Goal: Find specific page/section: Find specific page/section

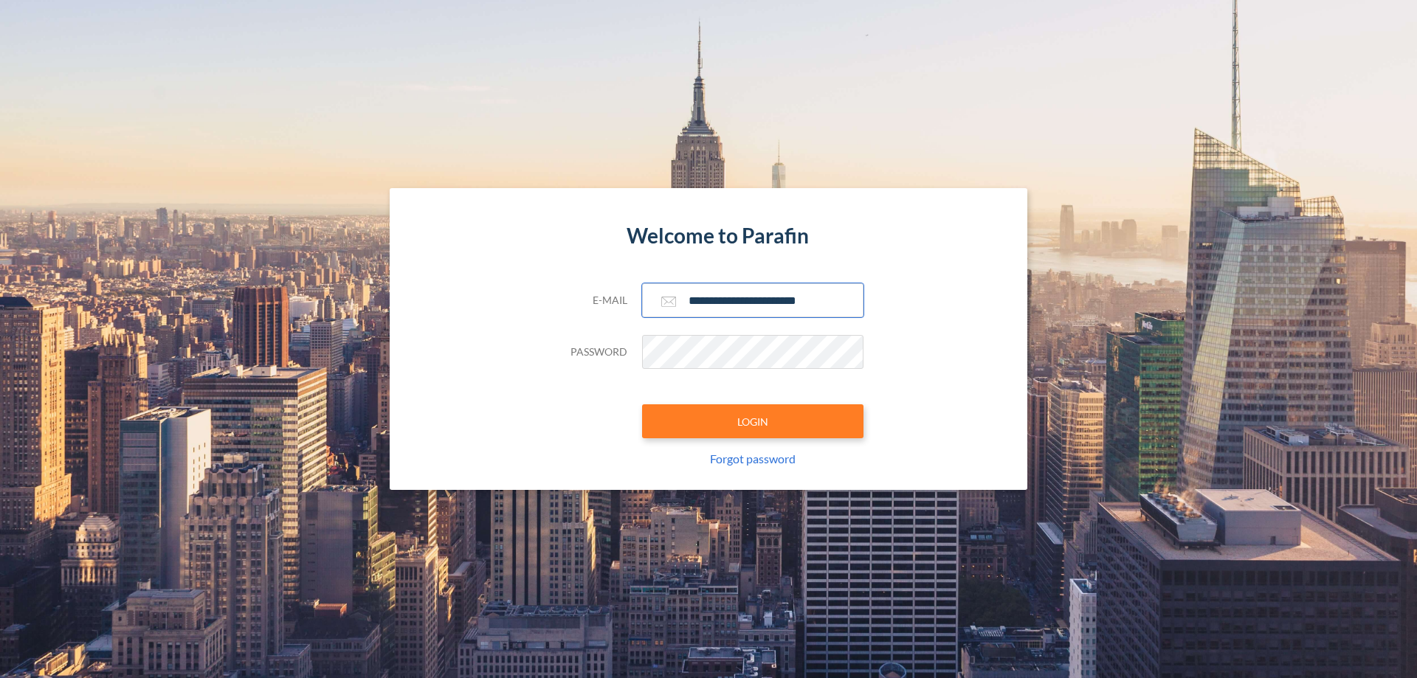
type input "**********"
click at [753, 421] on button "LOGIN" at bounding box center [752, 421] width 221 height 34
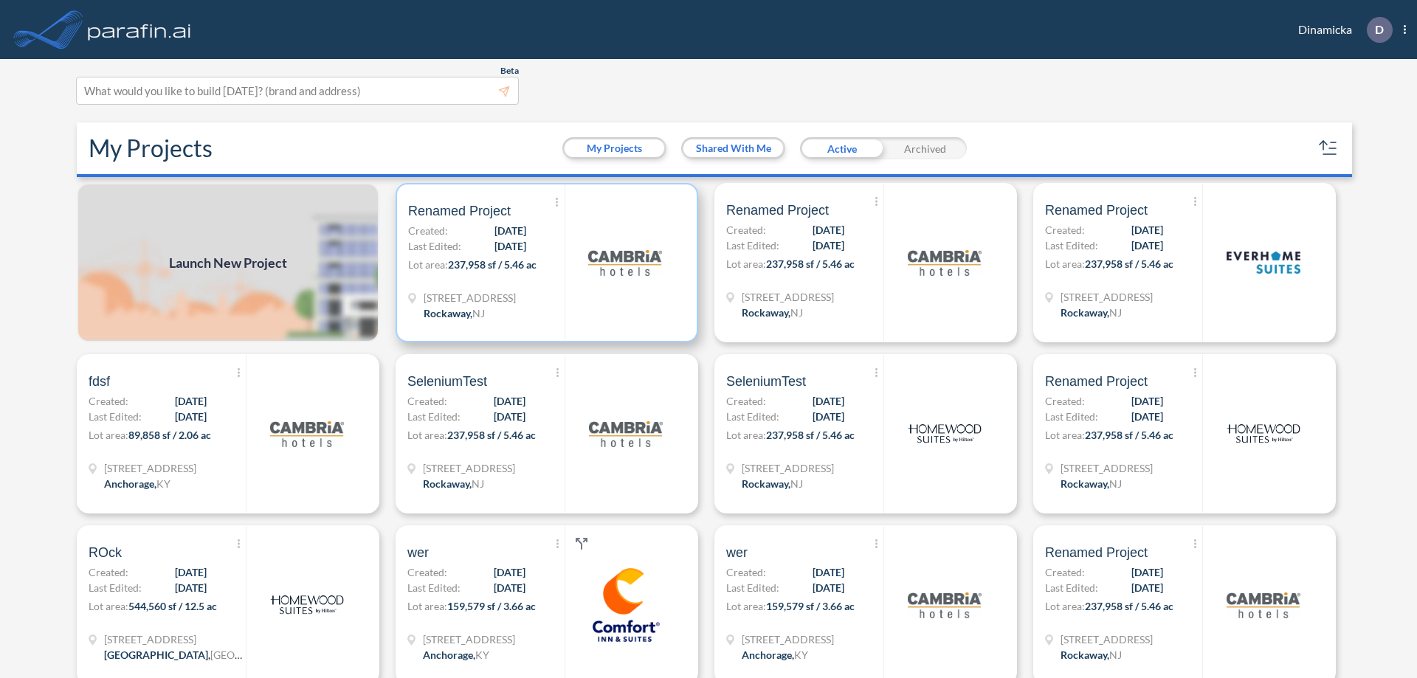
scroll to position [4, 0]
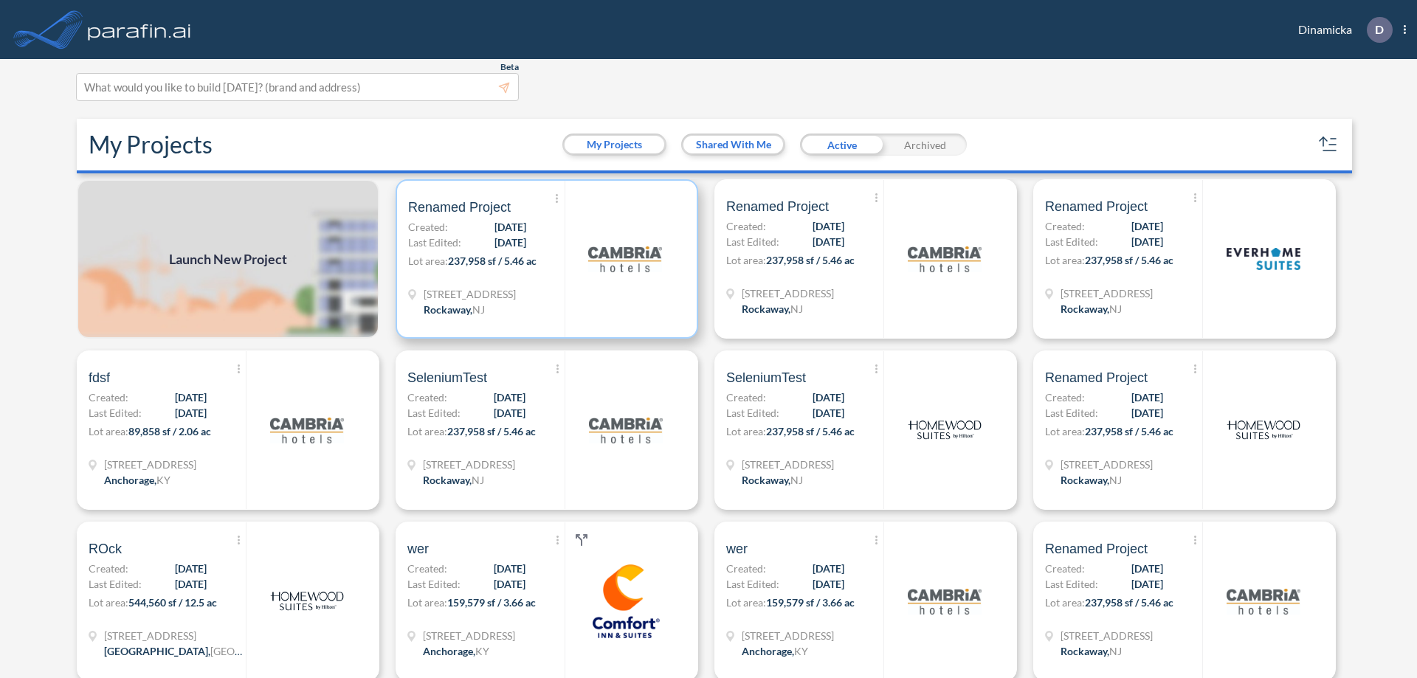
click at [544, 259] on p "Lot area: 237,958 sf / 5.46 ac" at bounding box center [486, 263] width 156 height 21
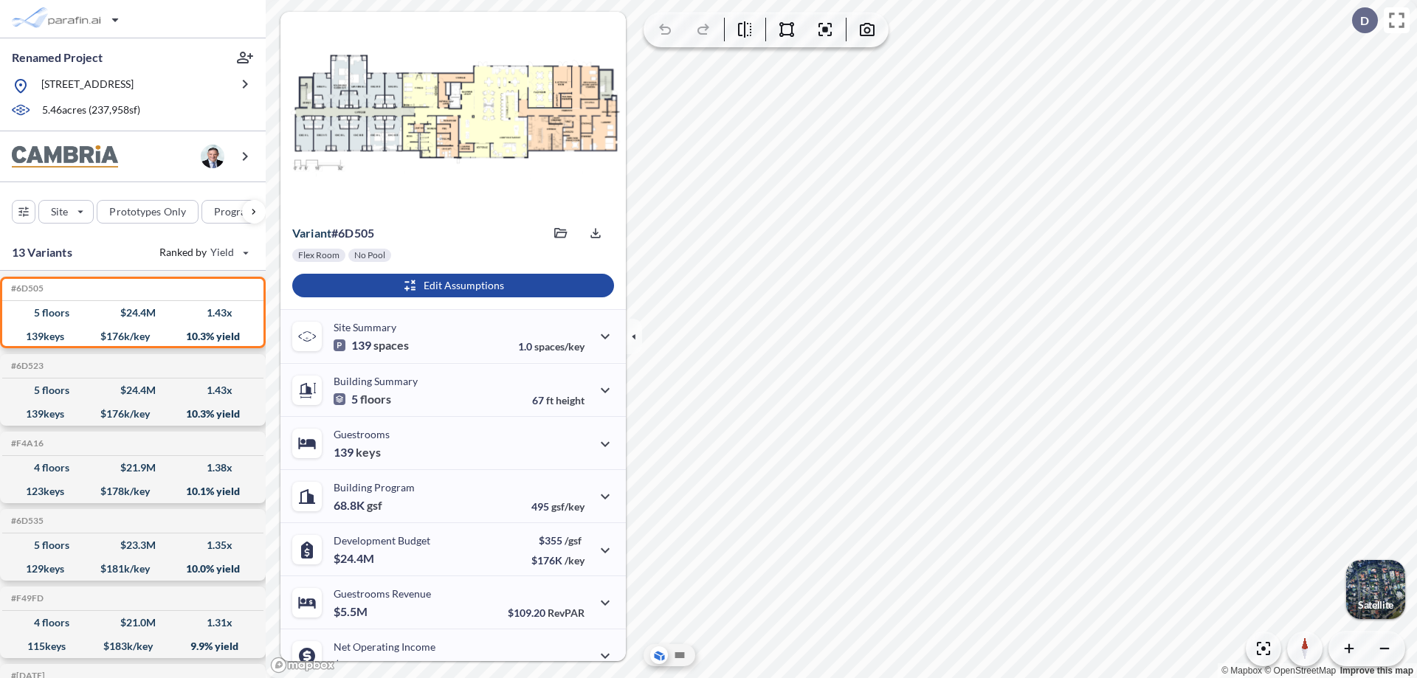
scroll to position [75, 0]
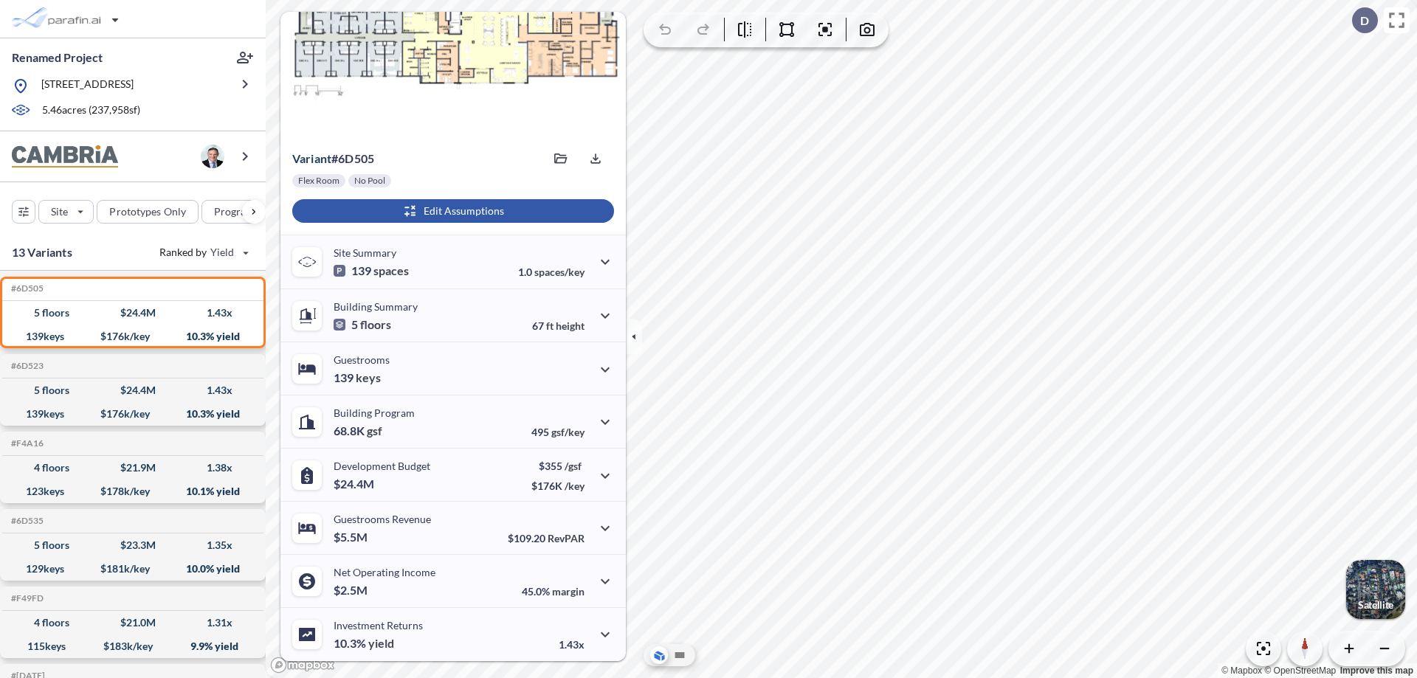
click at [451, 211] on div "button" at bounding box center [453, 211] width 322 height 24
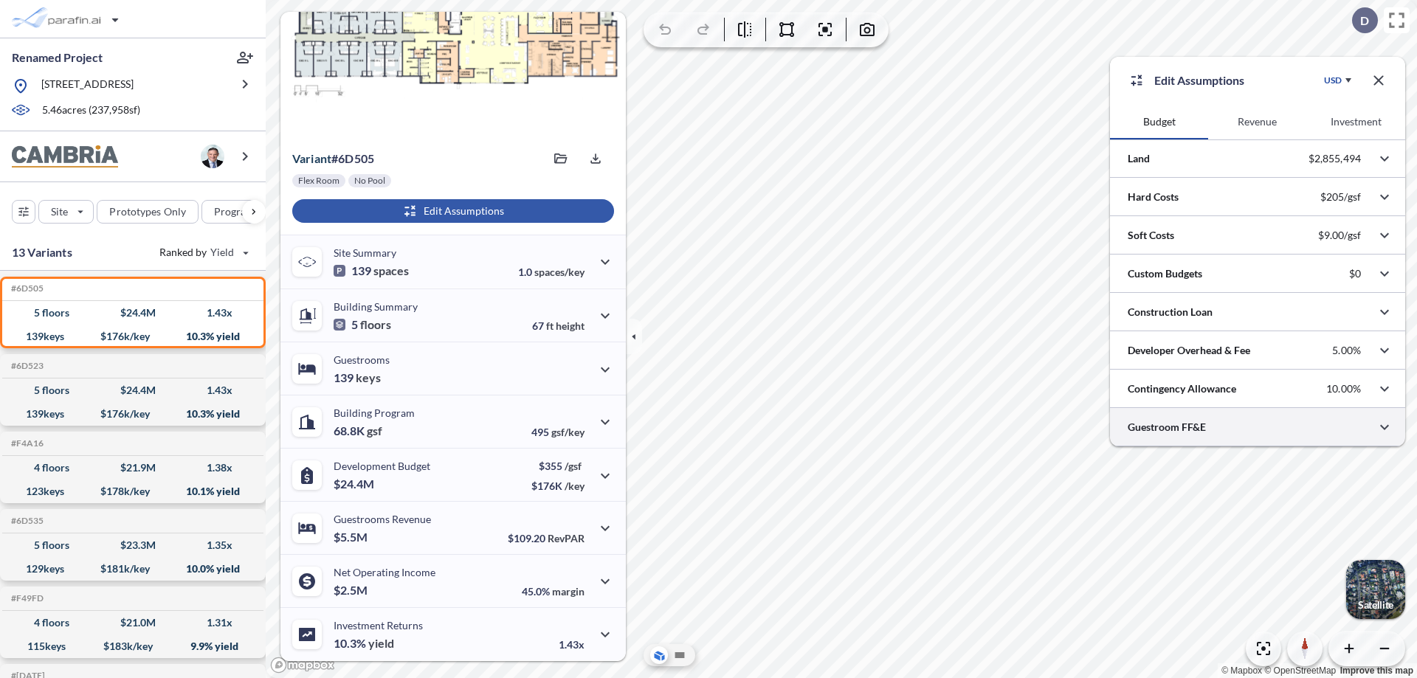
click at [1257, 427] on div at bounding box center [1257, 427] width 295 height 38
